Goal: Task Accomplishment & Management: Manage account settings

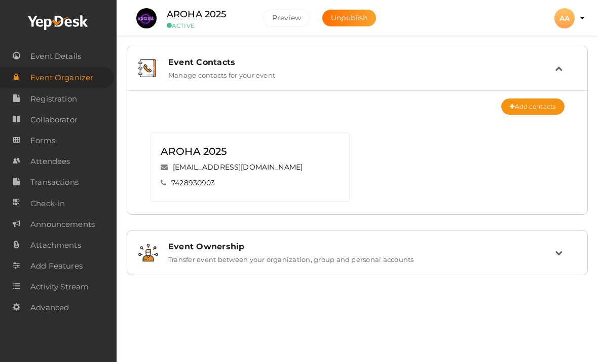
click at [168, 25] on small "ACTIVE" at bounding box center [207, 26] width 81 height 8
click at [593, 19] on div "AROHA 2025 ACTIVE Preview Unpublish Preview AA AA AROHA AIIMS projectofcfm@gmai…" at bounding box center [358, 12] width 482 height 25
click at [570, 17] on div "AA" at bounding box center [565, 18] width 20 height 20
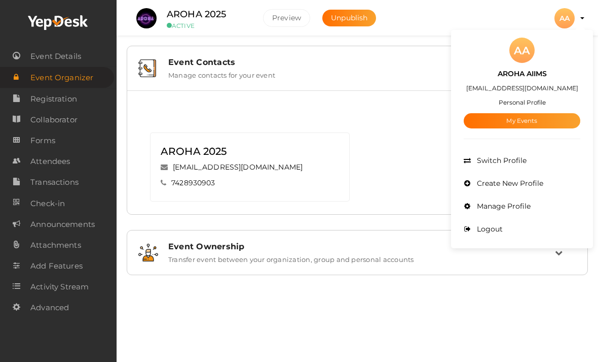
click at [495, 127] on link "My Events" at bounding box center [522, 120] width 117 height 15
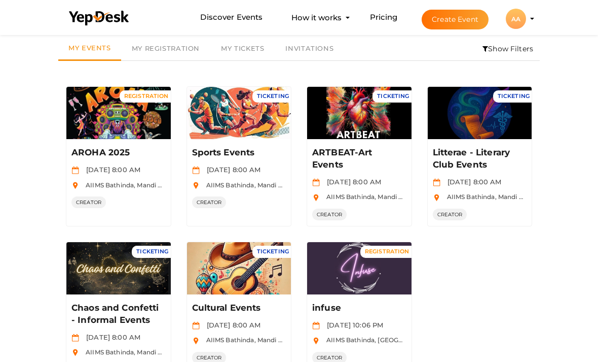
scroll to position [47, 0]
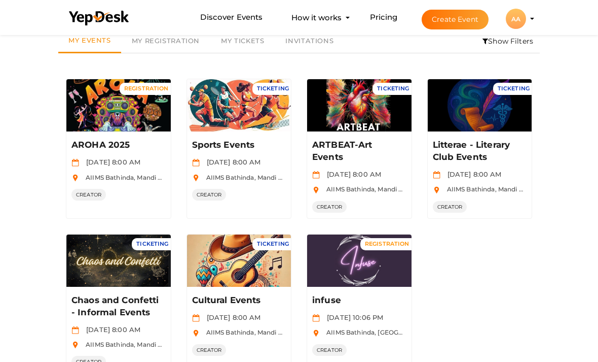
click at [238, 265] on button "Manage Event" at bounding box center [239, 265] width 60 height 15
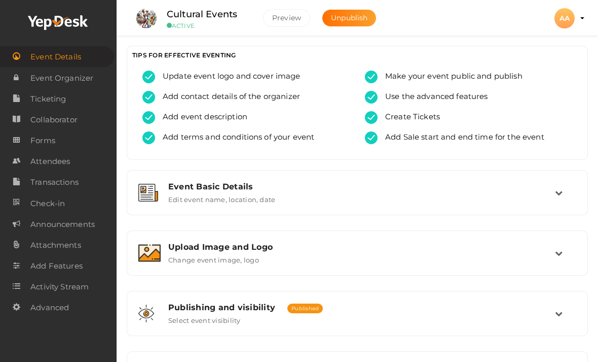
click at [29, 157] on link "Attendees" at bounding box center [58, 161] width 117 height 21
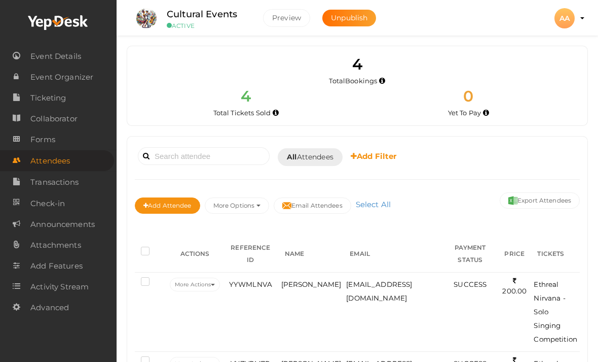
click at [35, 183] on span "Transactions" at bounding box center [54, 182] width 48 height 20
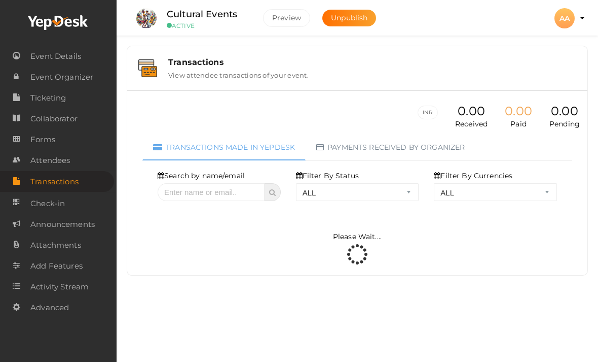
click at [36, 164] on span "Attendees" at bounding box center [50, 160] width 40 height 20
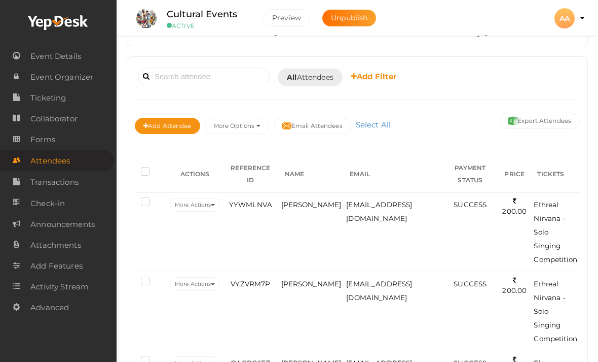
scroll to position [150, 0]
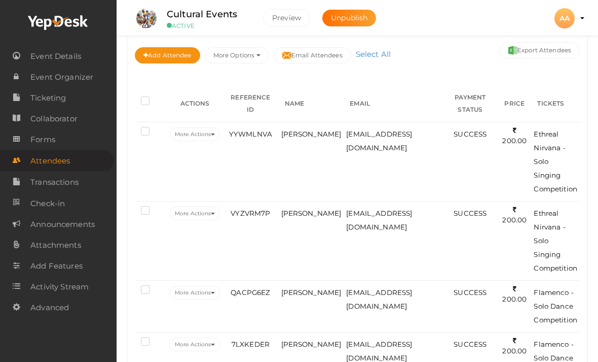
click at [261, 162] on td "YYWMLNVA" at bounding box center [251, 161] width 56 height 79
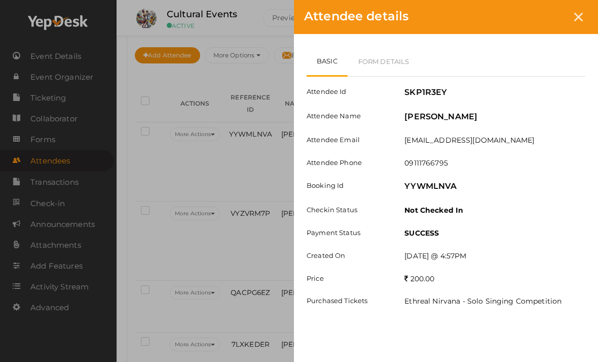
click at [370, 59] on link "Form Details" at bounding box center [384, 61] width 73 height 29
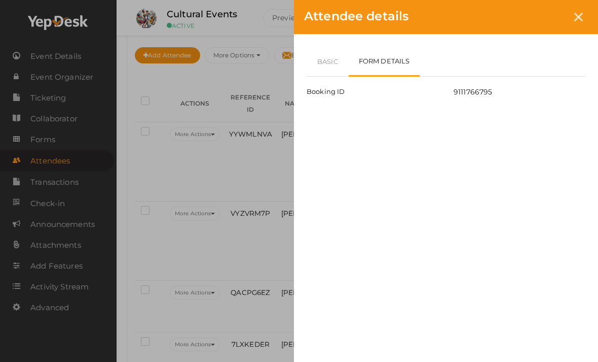
click at [319, 66] on link "Basic" at bounding box center [328, 61] width 42 height 29
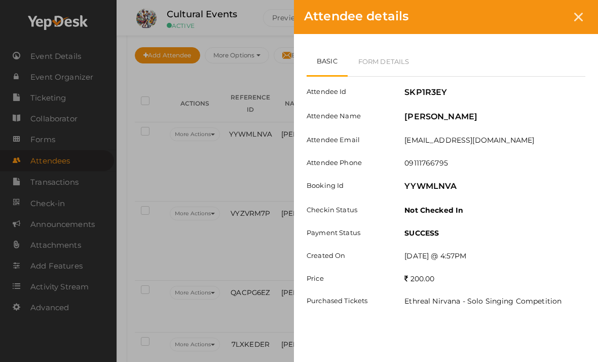
click at [579, 11] on div at bounding box center [579, 17] width 19 height 19
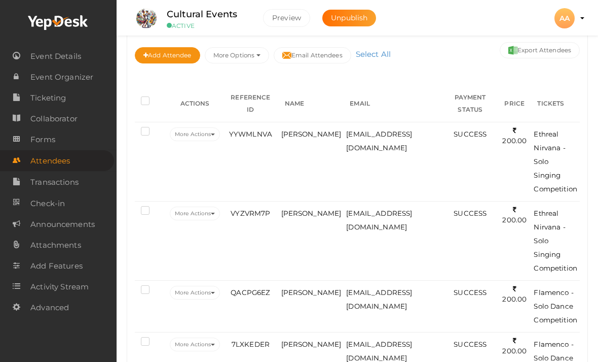
click at [344, 280] on td "[EMAIL_ADDRESS][DOMAIN_NAME]" at bounding box center [393, 306] width 99 height 52
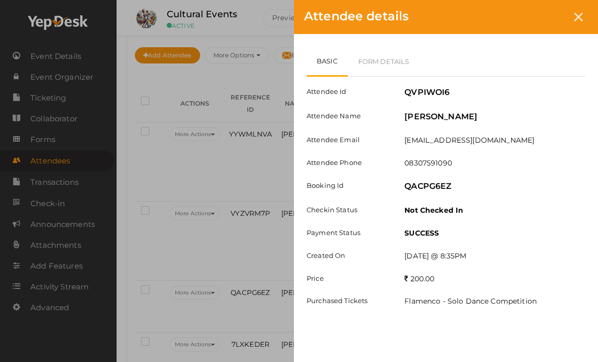
click at [576, 19] on icon at bounding box center [579, 17] width 9 height 9
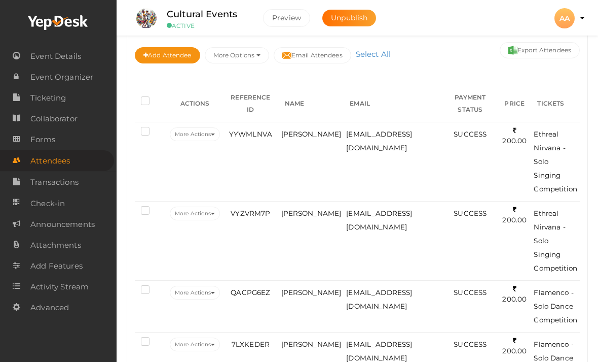
click at [283, 205] on td "[PERSON_NAME]" at bounding box center [311, 240] width 65 height 79
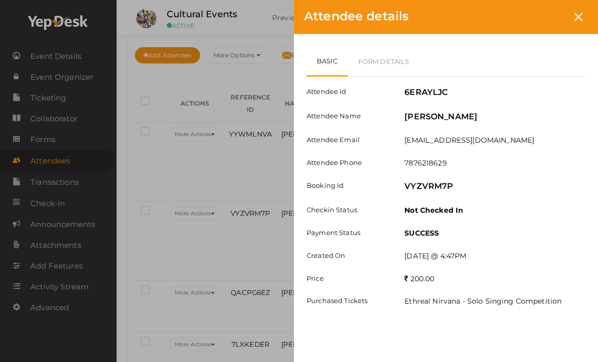
click at [585, 21] on div at bounding box center [579, 17] width 19 height 19
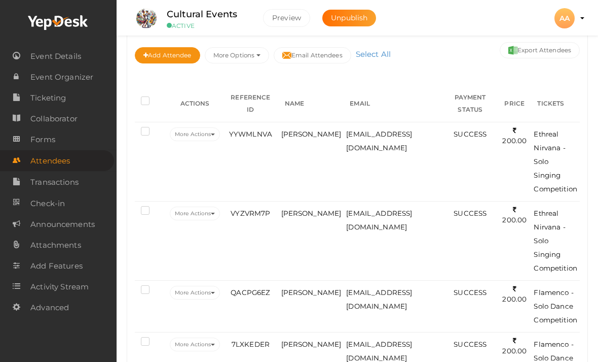
click at [280, 332] on td "[PERSON_NAME]" at bounding box center [311, 358] width 65 height 52
